Goal: Information Seeking & Learning: Check status

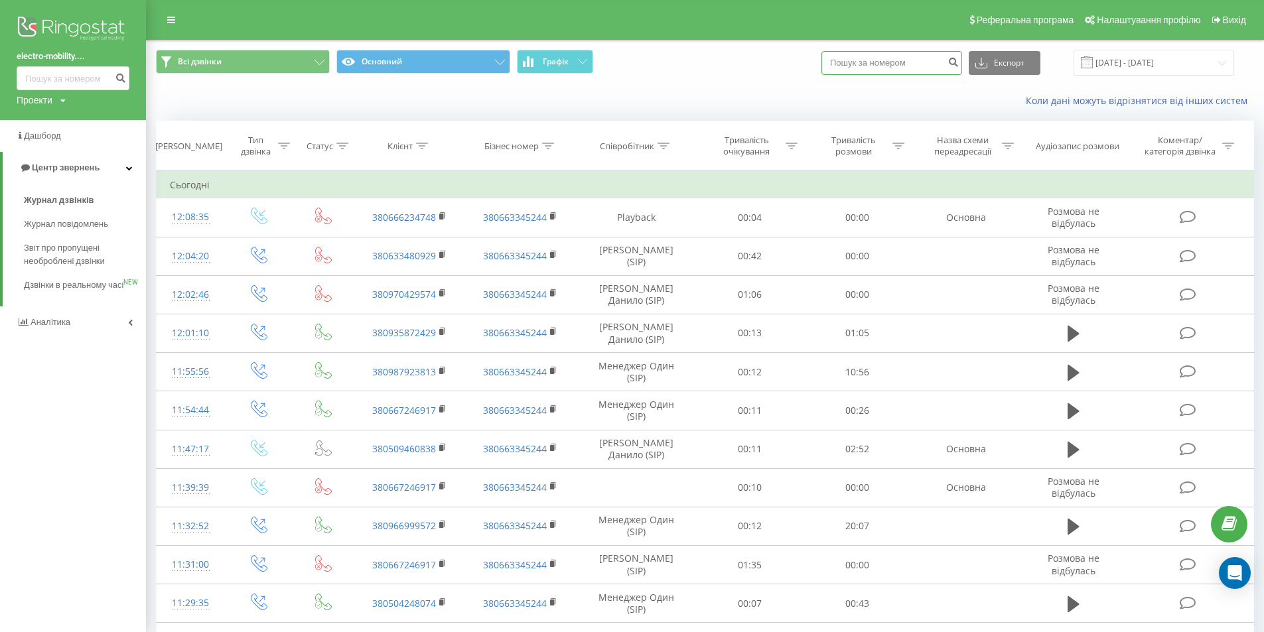
click at [911, 65] on input at bounding box center [892, 63] width 141 height 24
paste input "380676449303"
type input "380676449303"
click at [959, 62] on icon "submit" at bounding box center [953, 60] width 11 height 8
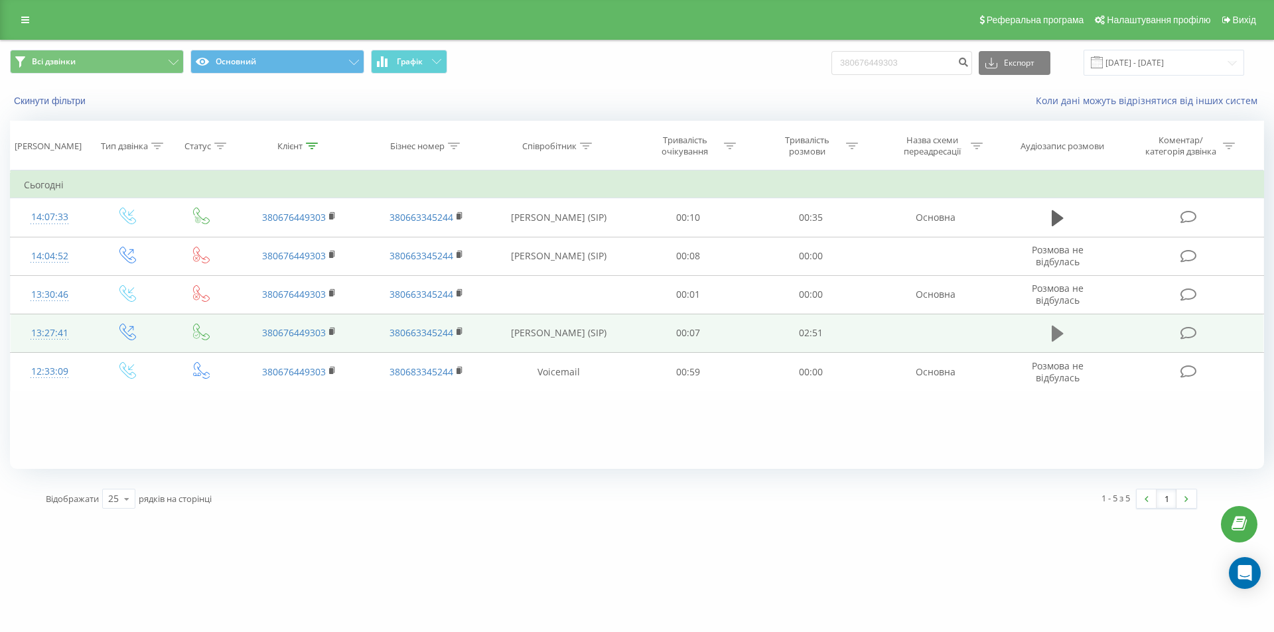
click at [1063, 336] on icon at bounding box center [1058, 334] width 12 height 19
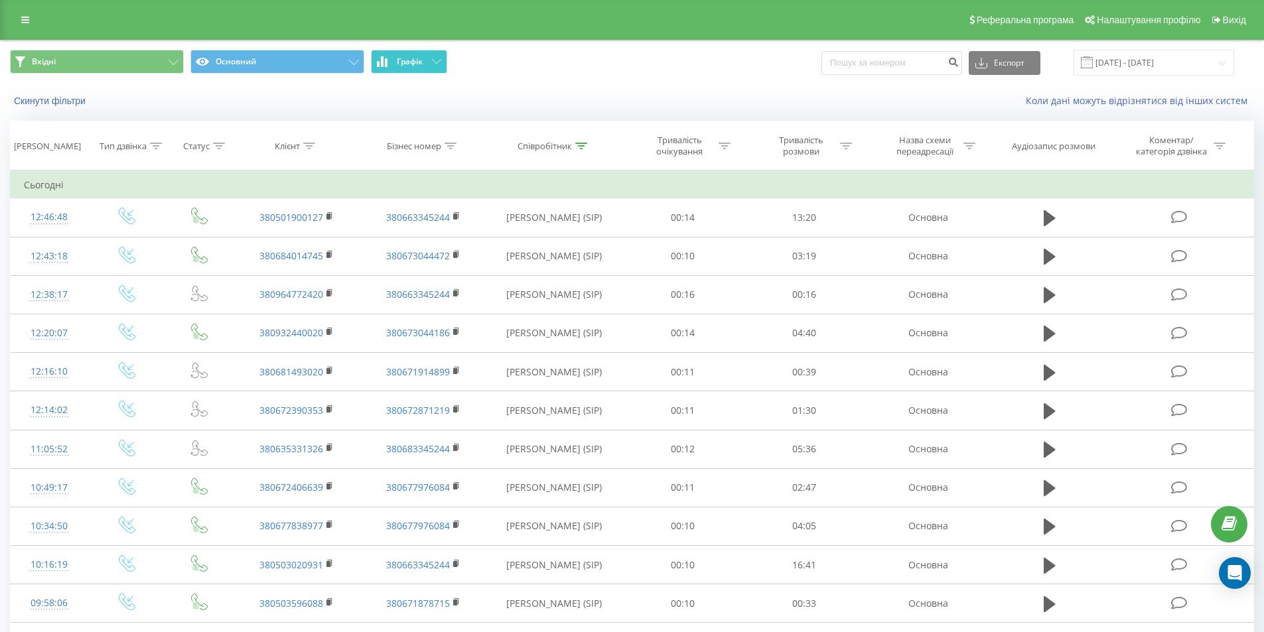
click at [415, 62] on span "Графік" at bounding box center [410, 61] width 26 height 9
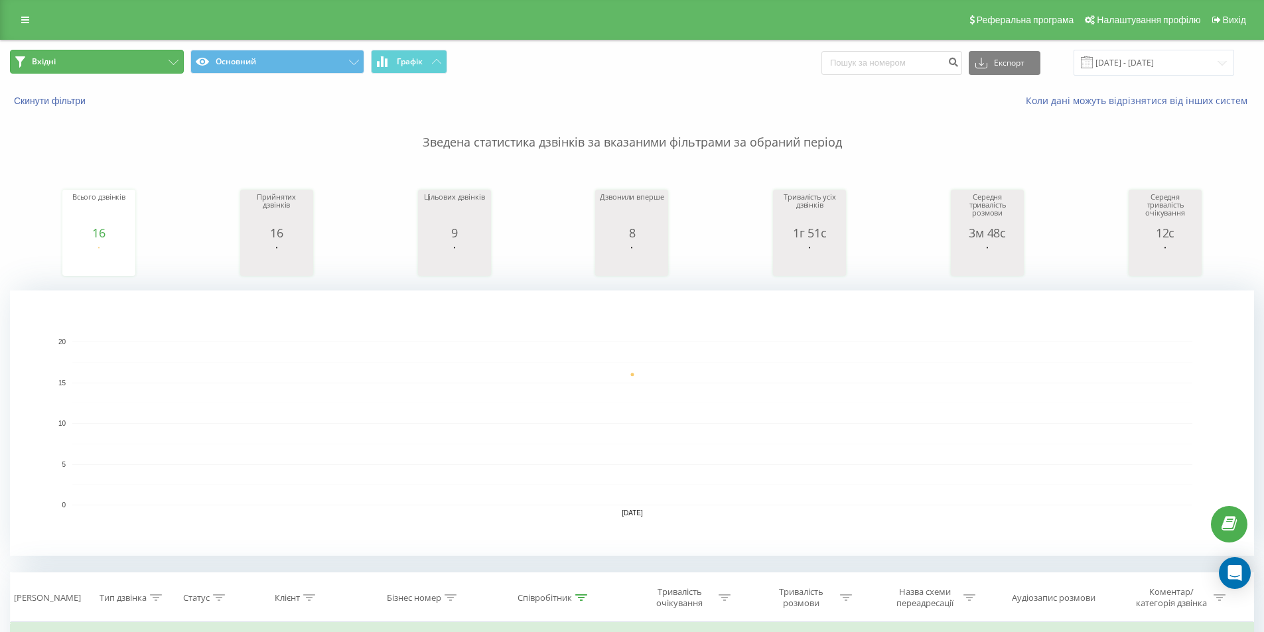
click at [158, 58] on button "Вхідні" at bounding box center [97, 62] width 174 height 24
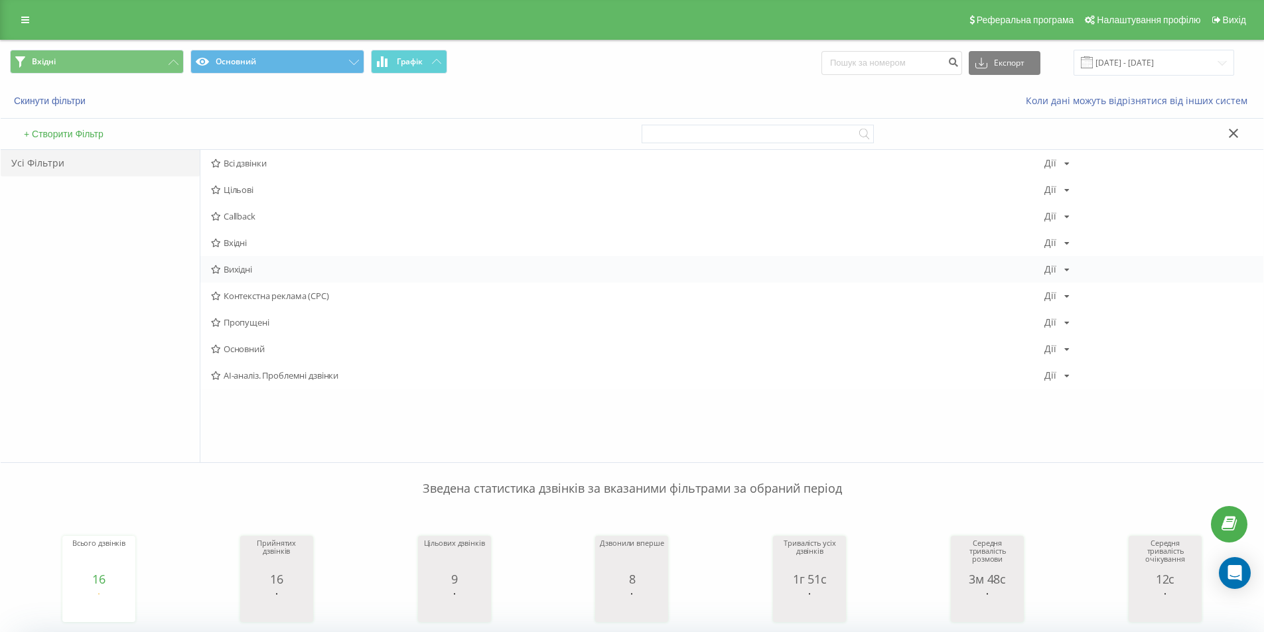
click at [240, 266] on span "Вихідні" at bounding box center [628, 269] width 834 height 9
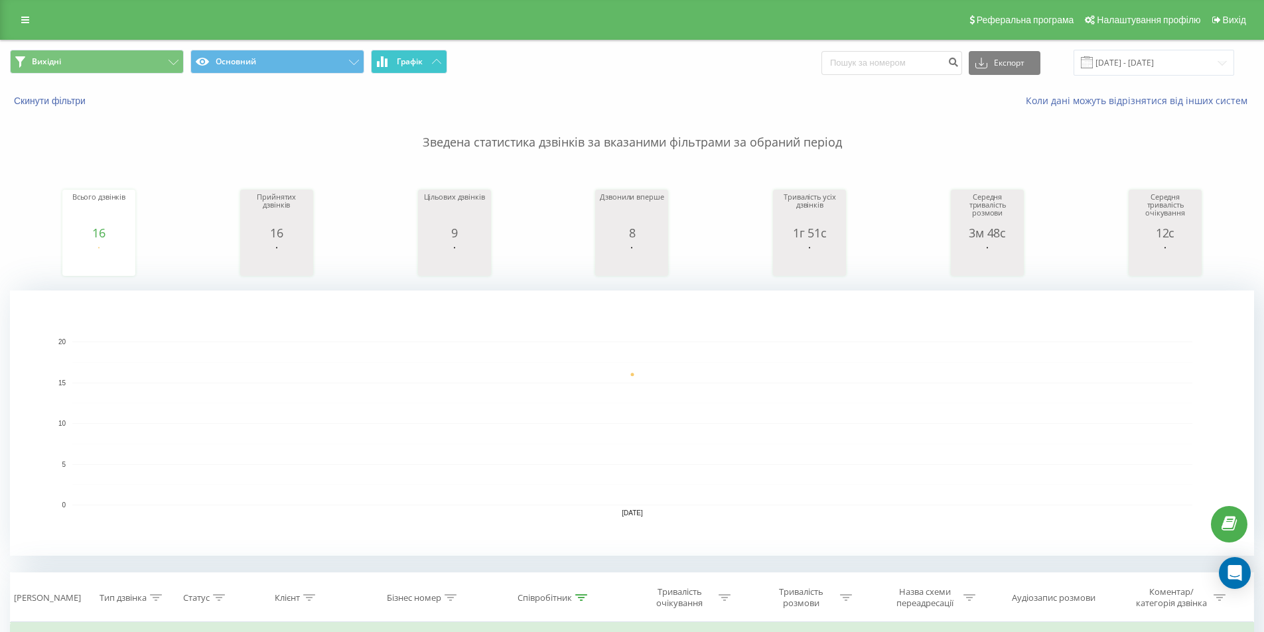
click at [423, 58] on span "Графік" at bounding box center [410, 61] width 26 height 9
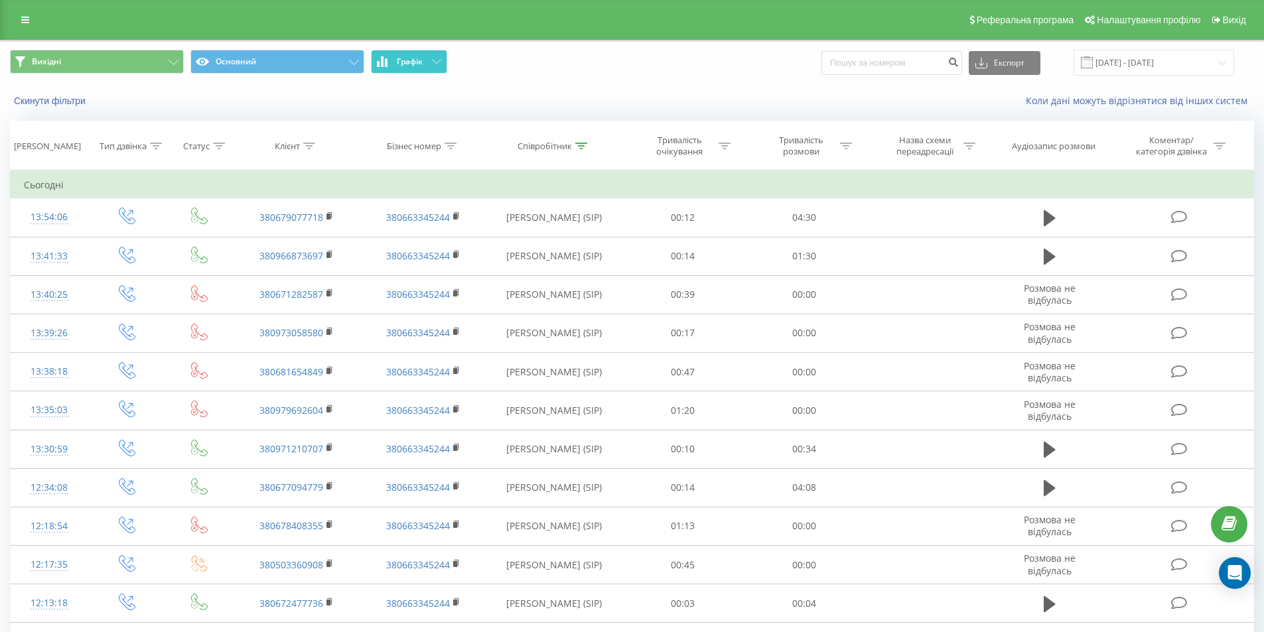
click at [423, 58] on span "Графік" at bounding box center [410, 61] width 26 height 9
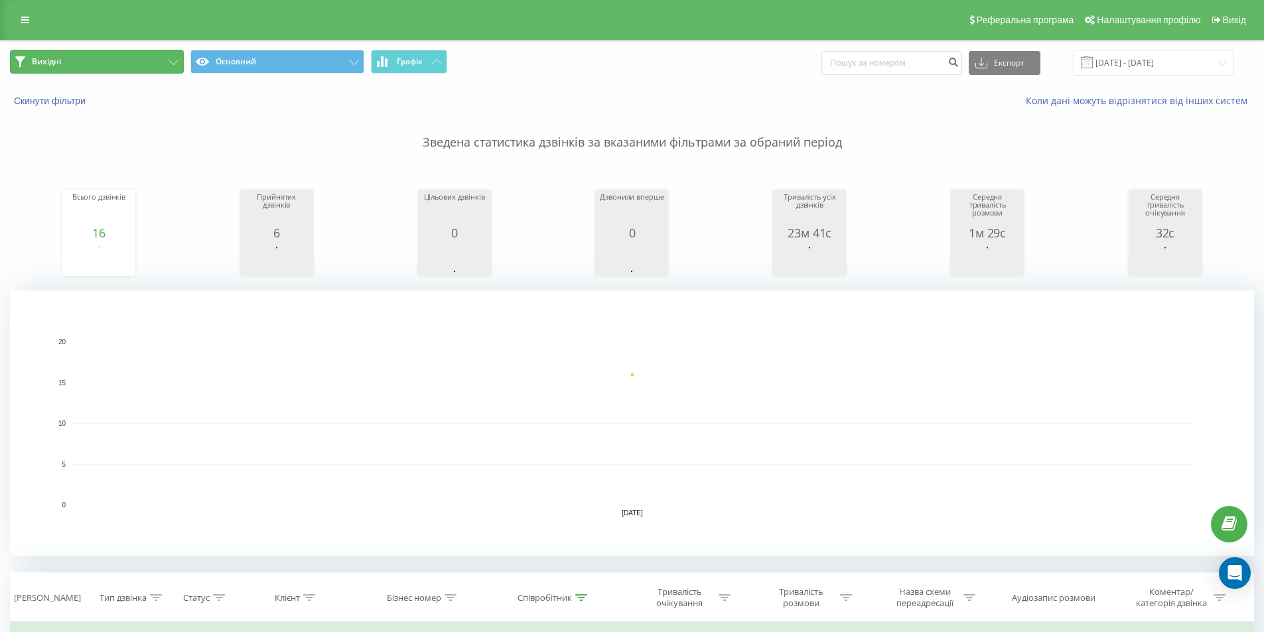
click at [171, 64] on icon at bounding box center [174, 62] width 10 height 5
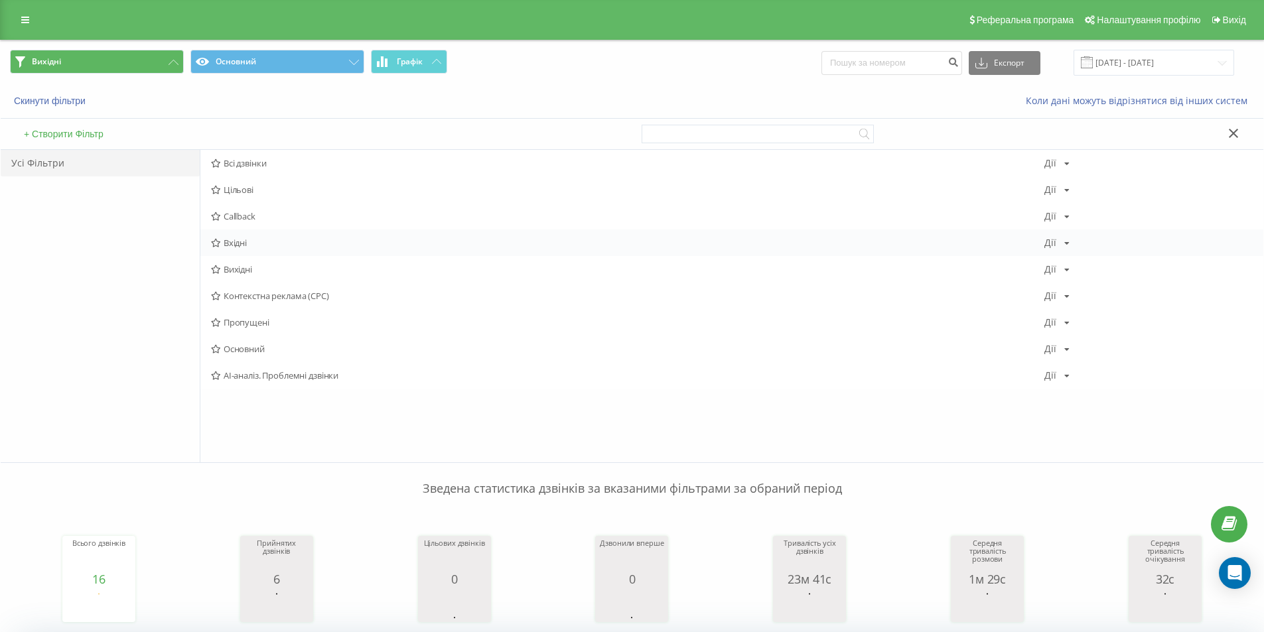
click at [241, 246] on span "Вхідні" at bounding box center [628, 242] width 834 height 9
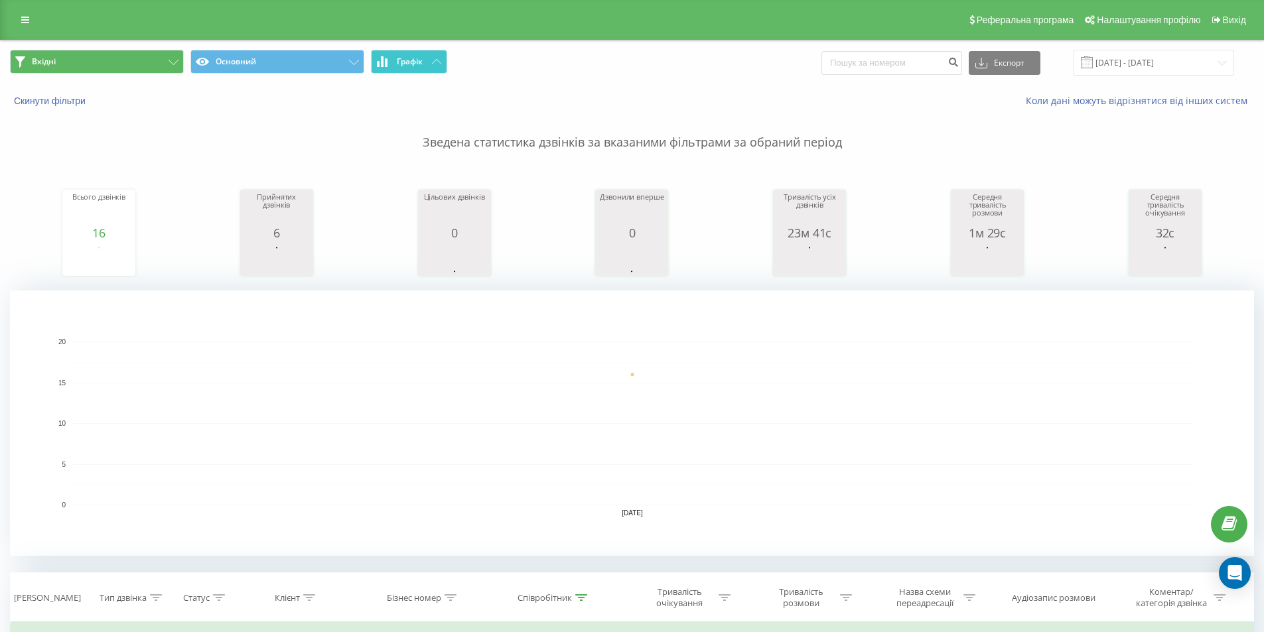
click at [435, 58] on button "Графік" at bounding box center [409, 62] width 76 height 24
